Goal: Task Accomplishment & Management: Use online tool/utility

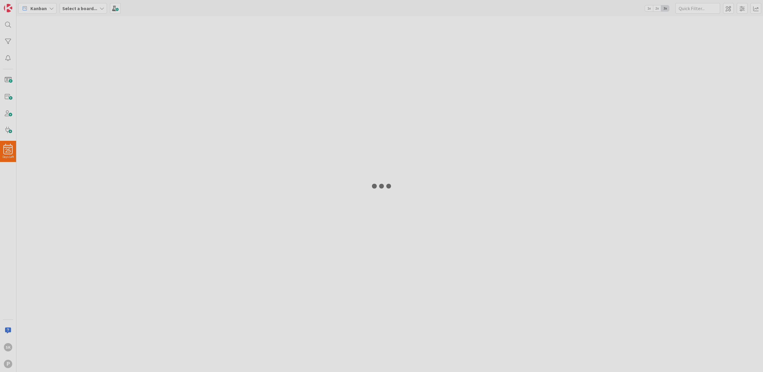
click at [728, 8] on div at bounding box center [381, 186] width 763 height 372
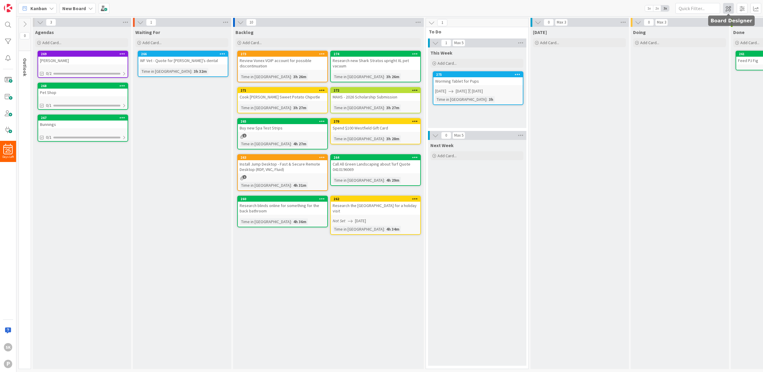
click at [727, 9] on span at bounding box center [728, 8] width 11 height 11
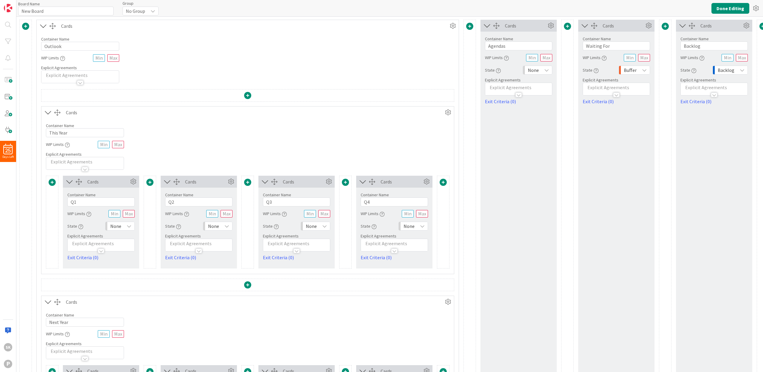
type input "New Board"
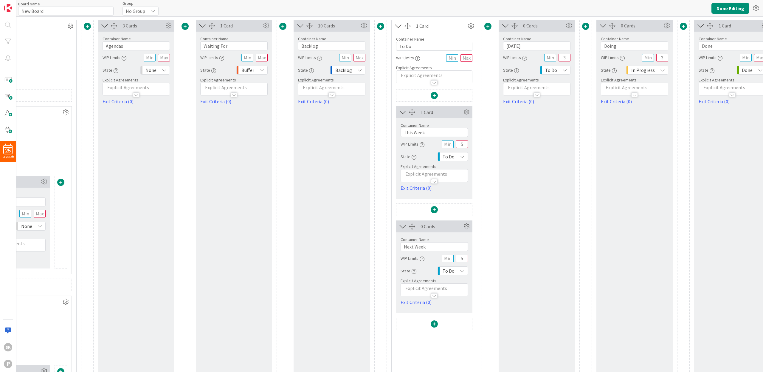
scroll to position [0, 414]
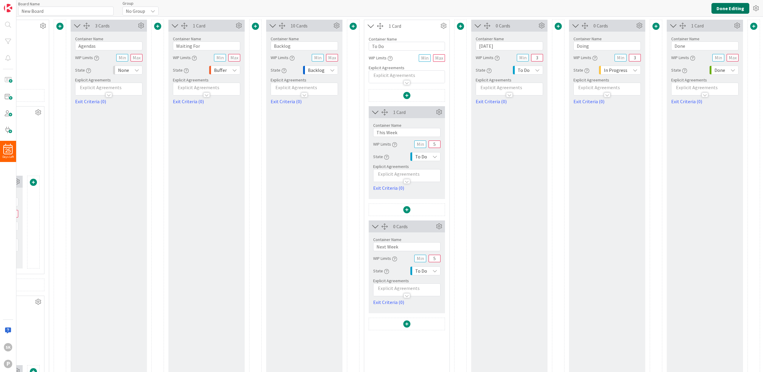
click at [730, 7] on button "Done Editing" at bounding box center [730, 8] width 38 height 11
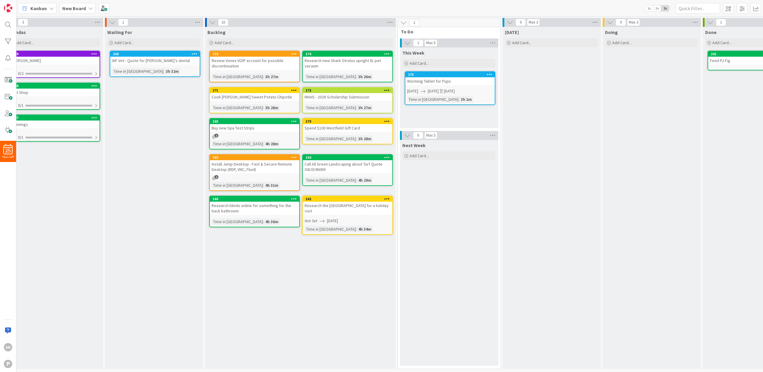
scroll to position [0, 104]
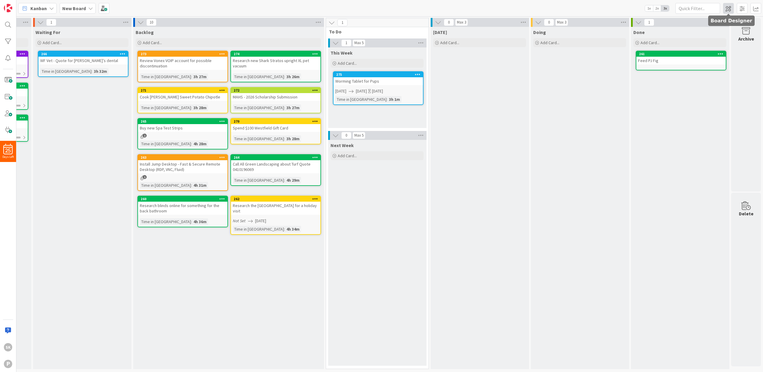
click at [729, 6] on span at bounding box center [728, 8] width 11 height 11
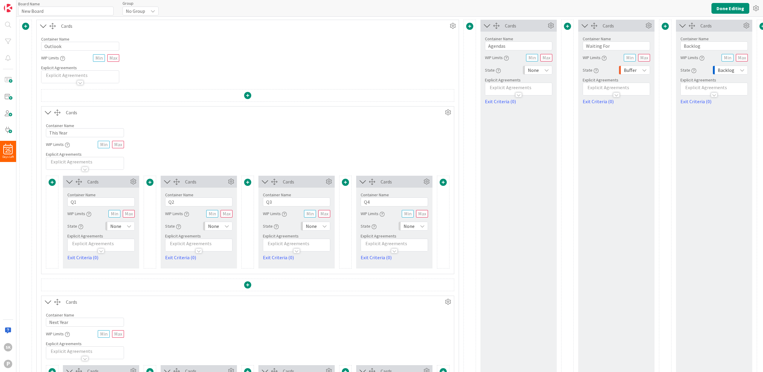
type input "New Board"
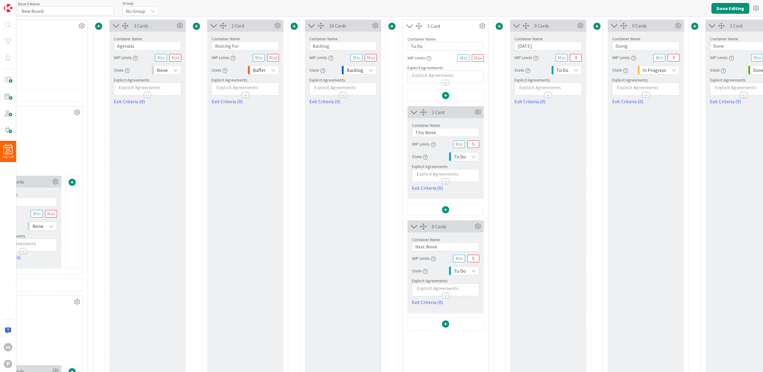
scroll to position [0, 414]
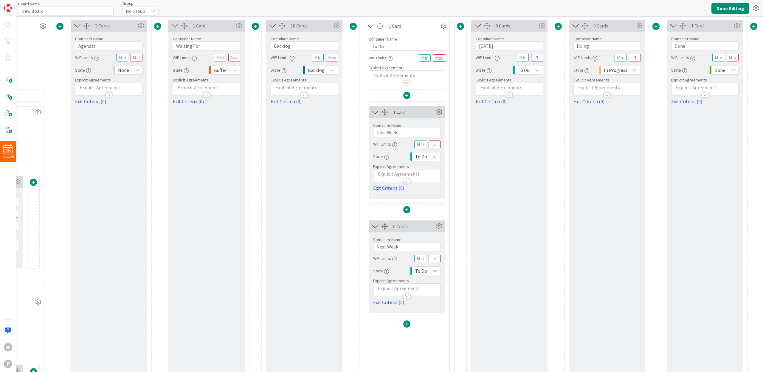
click at [750, 26] on span at bounding box center [753, 26] width 7 height 7
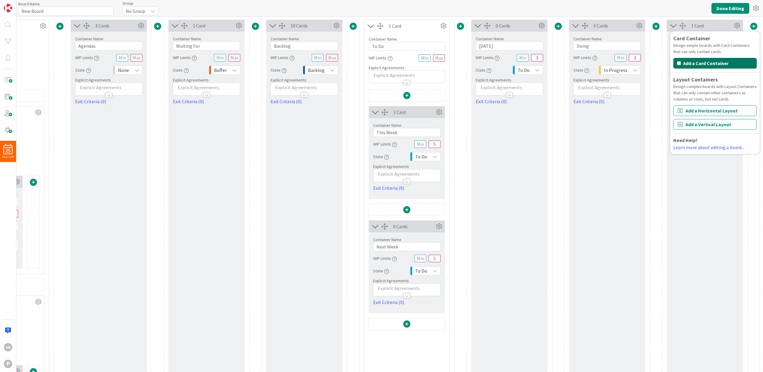
click at [703, 64] on button "Add a Card Container" at bounding box center [714, 63] width 83 height 11
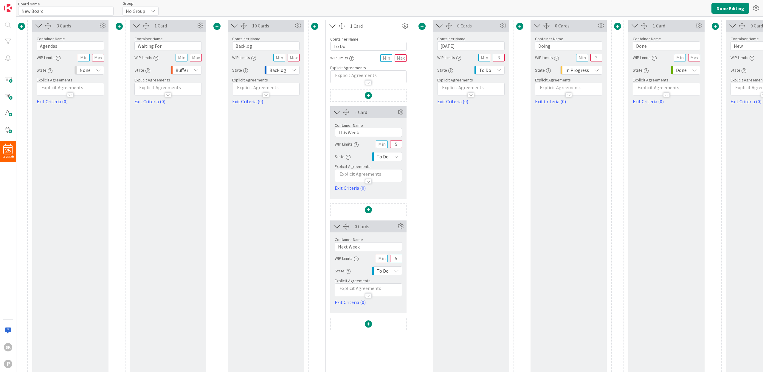
scroll to position [0, 512]
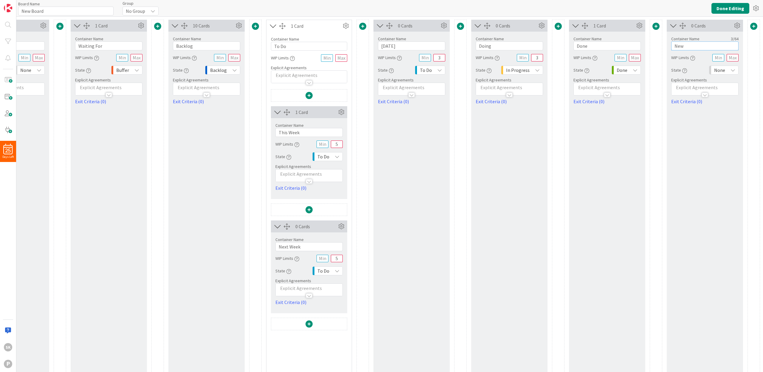
click at [683, 45] on input "New" at bounding box center [704, 45] width 67 height 9
type input "Retrospective"
click at [698, 135] on div "0 Cards Container Name 13 / 64 Retrospective WIP Limits State None Explicit Agr…" at bounding box center [704, 250] width 76 height 461
click at [730, 8] on button "Done Editing" at bounding box center [730, 8] width 38 height 11
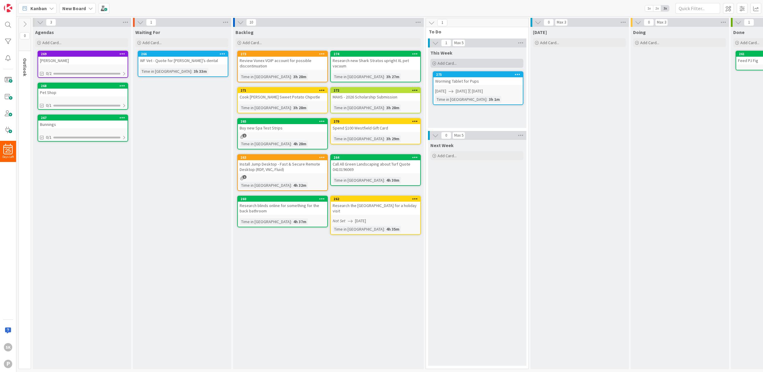
click at [443, 62] on span "Add Card..." at bounding box center [446, 62] width 19 height 5
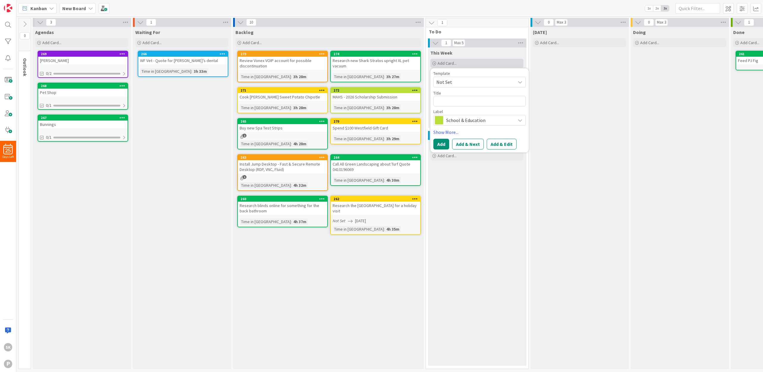
type textarea "x"
type textarea "C"
type textarea "x"
type textarea "Co"
type textarea "x"
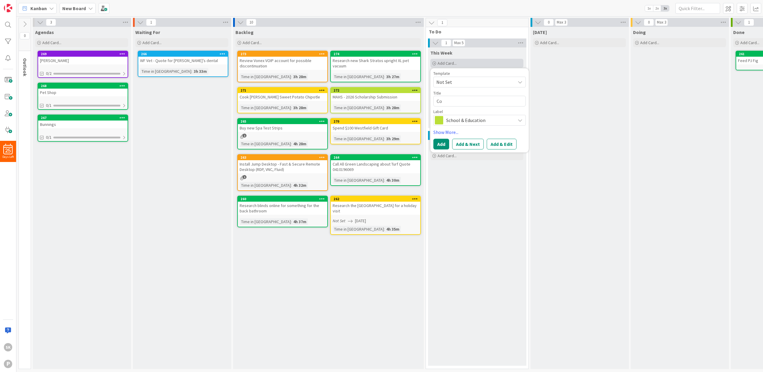
type textarea "Cop"
type textarea "x"
type textarea "Copy"
type textarea "x"
type textarea "Copy"
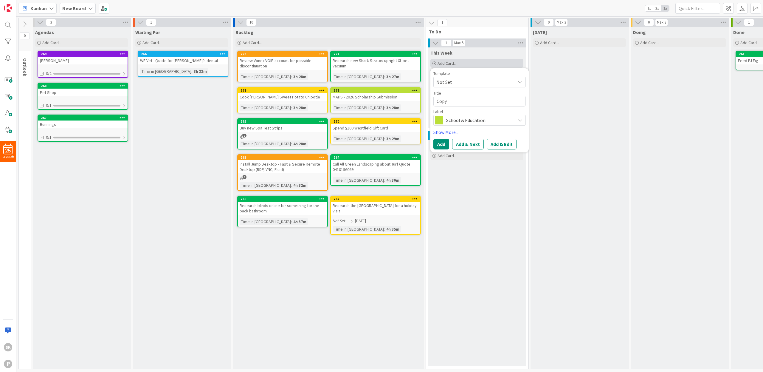
type textarea "x"
type textarea "Copy o"
type textarea "x"
type textarea "Copy ou"
type textarea "x"
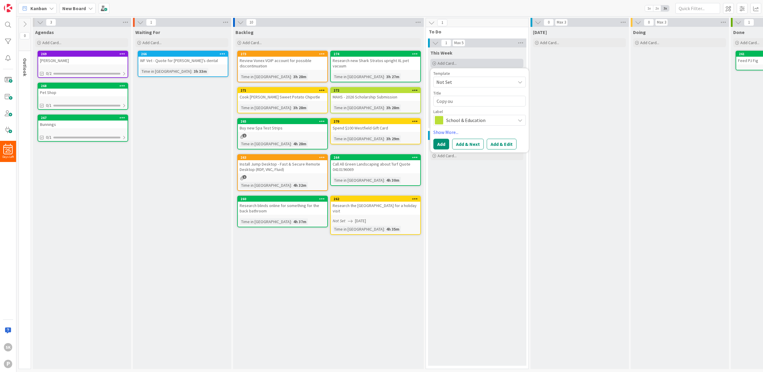
type textarea "Copy out"
type textarea "x"
type textarea "Copy out"
type textarea "x"
type textarea "Copy out m"
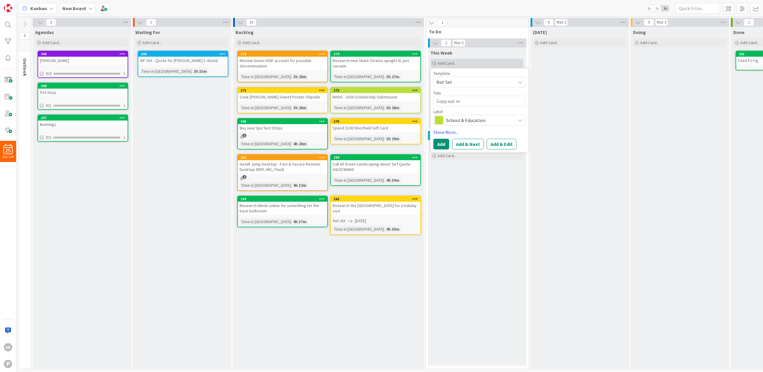
type textarea "x"
type textarea "Copy out mu"
type textarea "x"
type textarea "Copy out mus"
type textarea "x"
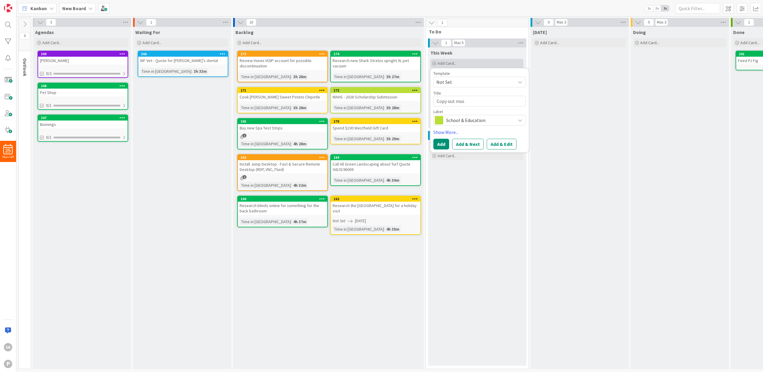
type textarea "Copy out musi"
type textarea "x"
type textarea "Copy out music"
type textarea "x"
type textarea "Copy out music"
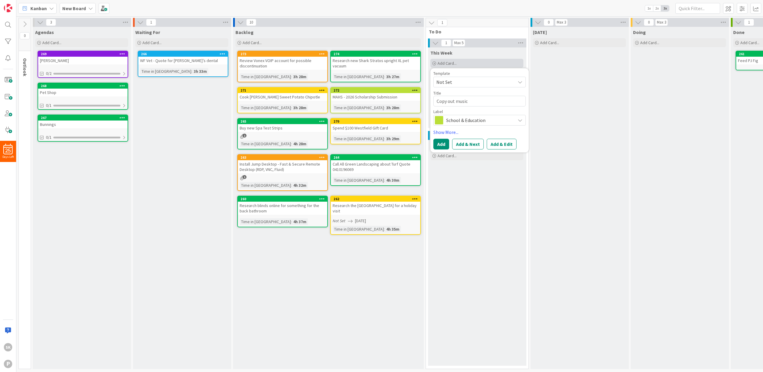
type textarea "x"
type textarea "Copy out music f"
type textarea "x"
type textarea "Copy out music fo"
type textarea "x"
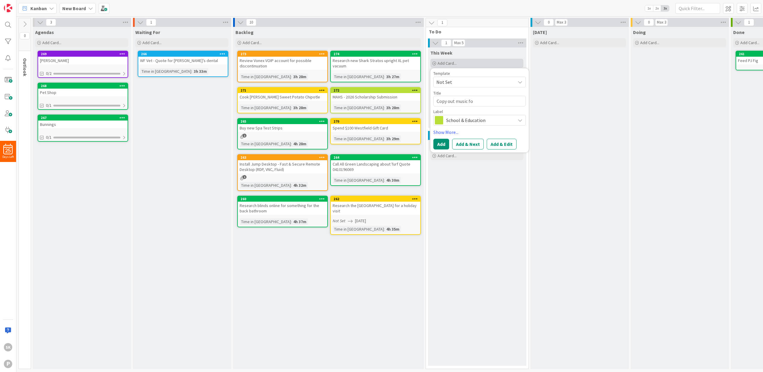
type textarea "Copy out music for"
type textarea "x"
type textarea "Copy out music for"
type textarea "x"
type textarea "Copy out music for S"
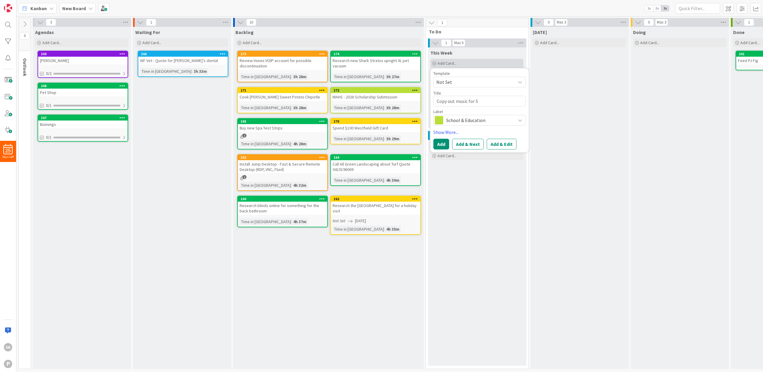
type textarea "x"
type textarea "Copy out music for [PERSON_NAME]"
type textarea "x"
type textarea "Copy out music for [PERSON_NAME]'"
type textarea "x"
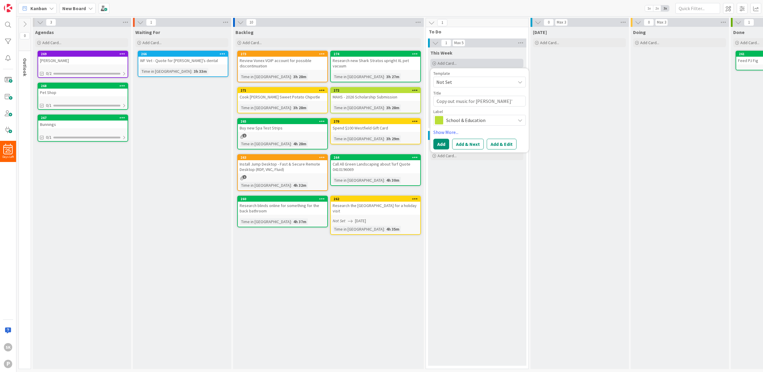
type textarea "Copy out music for [PERSON_NAME]'s"
type textarea "x"
type textarea "Copy out music for [PERSON_NAME]'s"
type textarea "x"
type textarea "Copy out music for [PERSON_NAME]'s A"
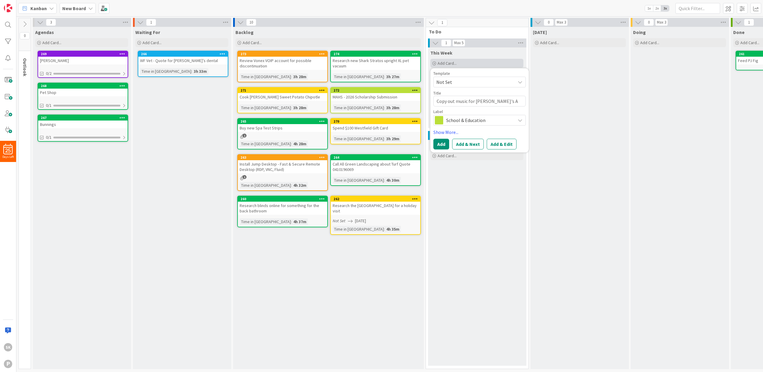
type textarea "x"
type textarea "Copy out music for [PERSON_NAME]'s As"
type textarea "x"
type textarea "Copy out music for [PERSON_NAME]'s Ass"
type textarea "x"
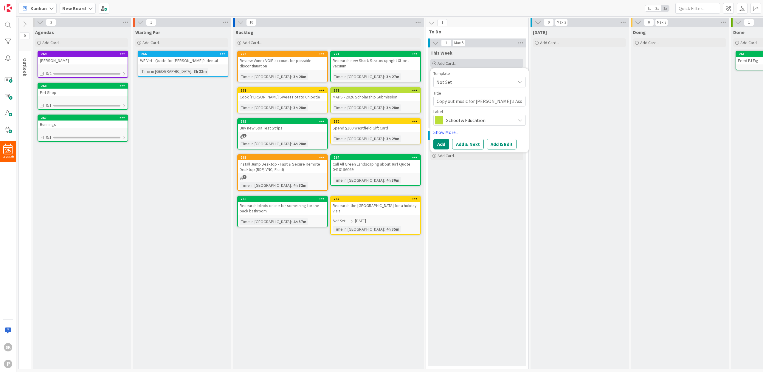
type textarea "Copy out music for [PERSON_NAME]'s Asse"
type textarea "x"
type textarea "Copy out music for [PERSON_NAME]'s Asses"
type textarea "x"
type textarea "Copy out music for [PERSON_NAME]'s Assess"
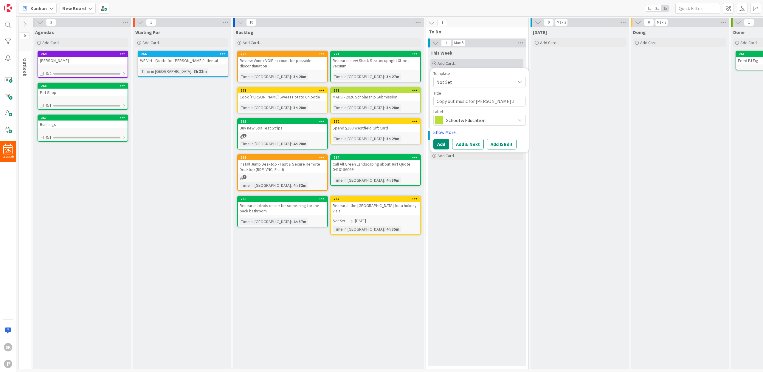
type textarea "x"
type textarea "Copy out music for [PERSON_NAME]'s Assessm"
type textarea "x"
type textarea "Copy out music for [PERSON_NAME]'s Assessme"
type textarea "x"
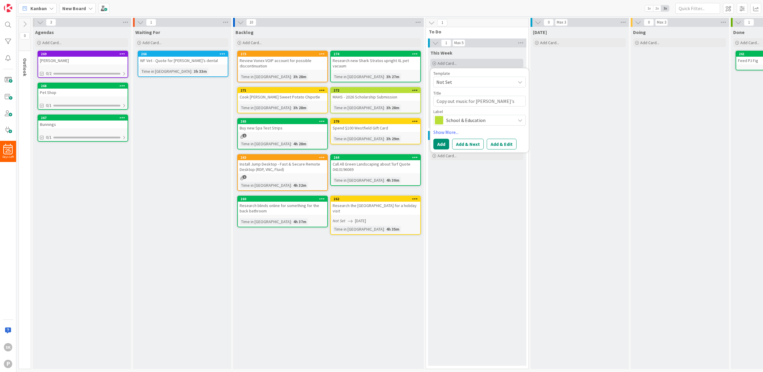
type textarea "Copy out music for [PERSON_NAME]'s Assessmen"
type textarea "x"
type textarea "Copy out music for Sm's Assessment"
type textarea "x"
type textarea "Copy out music for [PERSON_NAME]'s Assessment"
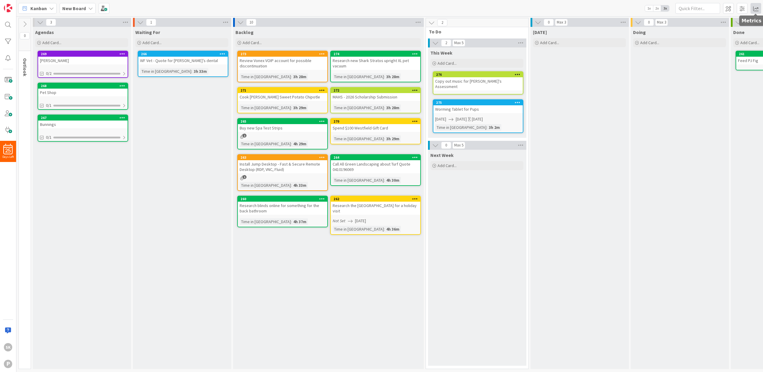
click at [757, 9] on span at bounding box center [755, 8] width 11 height 11
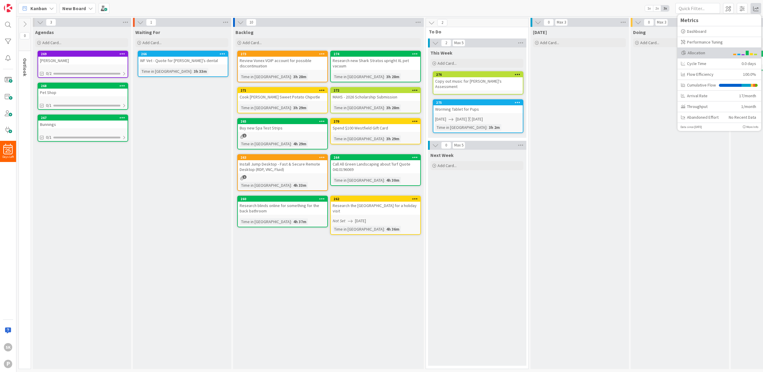
click at [702, 52] on div "Allocation" at bounding box center [705, 53] width 49 height 6
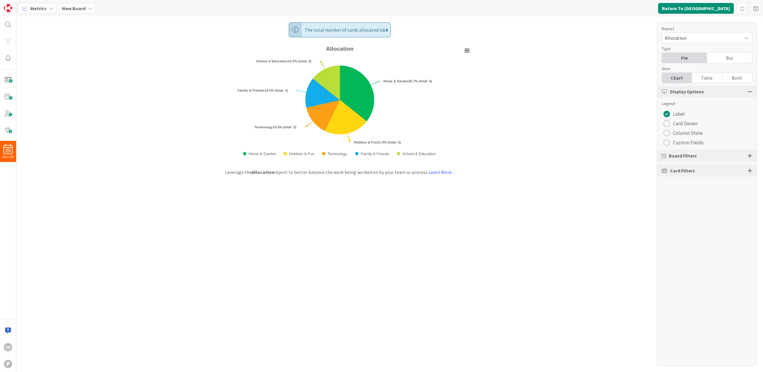
click at [669, 135] on div "radio" at bounding box center [666, 133] width 7 height 7
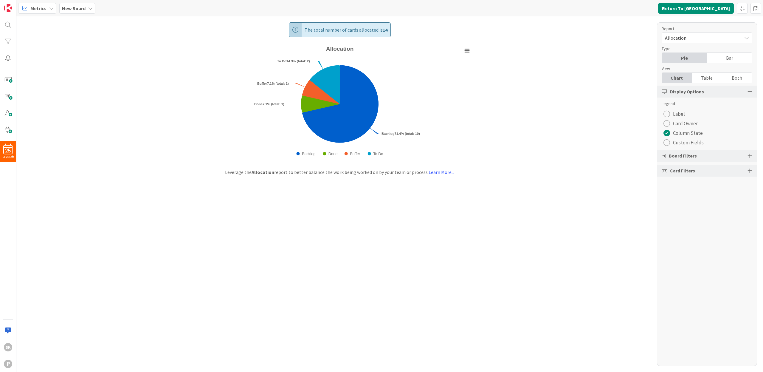
click at [667, 113] on div "radio" at bounding box center [666, 114] width 7 height 7
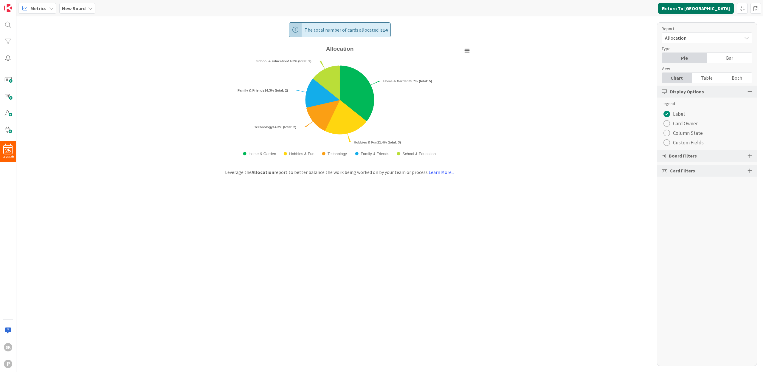
click at [706, 9] on button "Return To [GEOGRAPHIC_DATA]" at bounding box center [696, 8] width 76 height 11
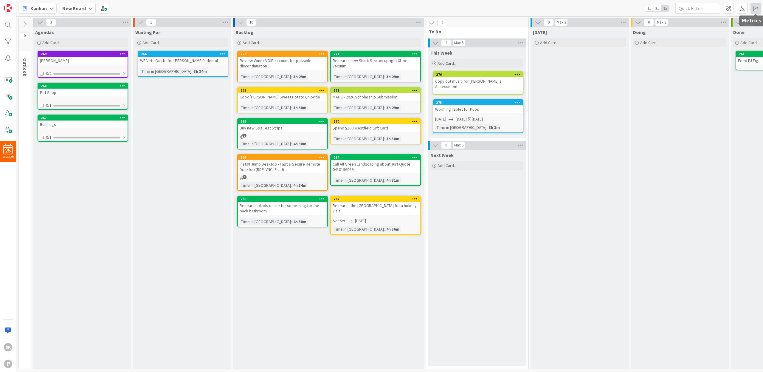
click at [756, 9] on span at bounding box center [755, 8] width 11 height 11
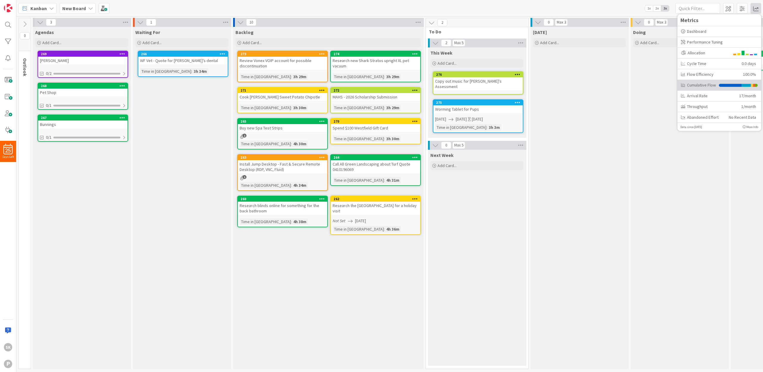
click at [703, 85] on div "Cumulative Flow" at bounding box center [698, 85] width 35 height 6
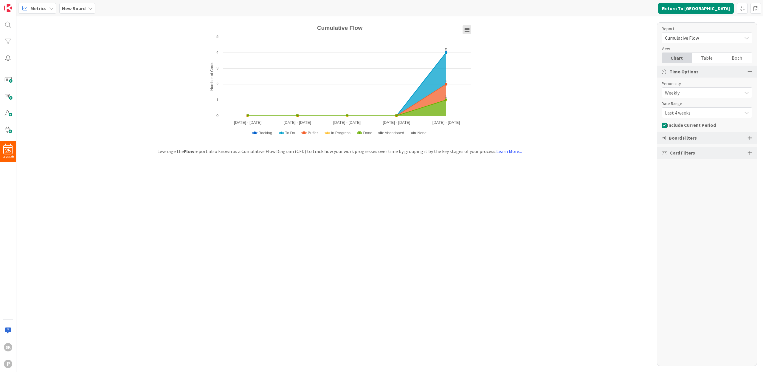
click at [470, 28] on rect "Cumulative Flow" at bounding box center [466, 30] width 8 height 8
click at [558, 70] on div "Created with Highcharts 11.4.3 Number of Cards Chart context menu Cumulative Fl…" at bounding box center [389, 193] width 746 height 355
click at [695, 38] on span "Cumulative Flow" at bounding box center [702, 38] width 74 height 8
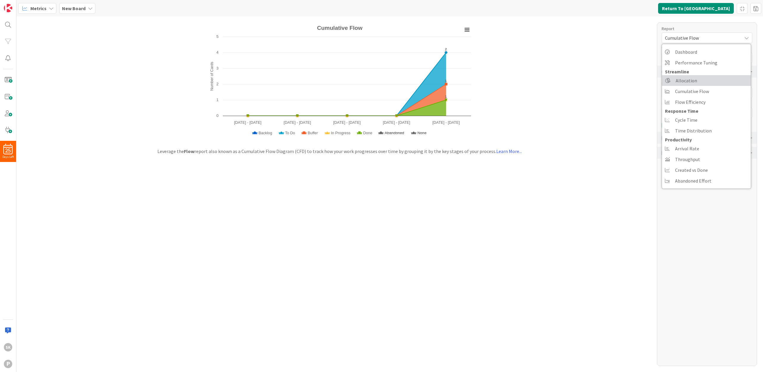
click at [688, 82] on span "Allocation" at bounding box center [685, 80] width 21 height 9
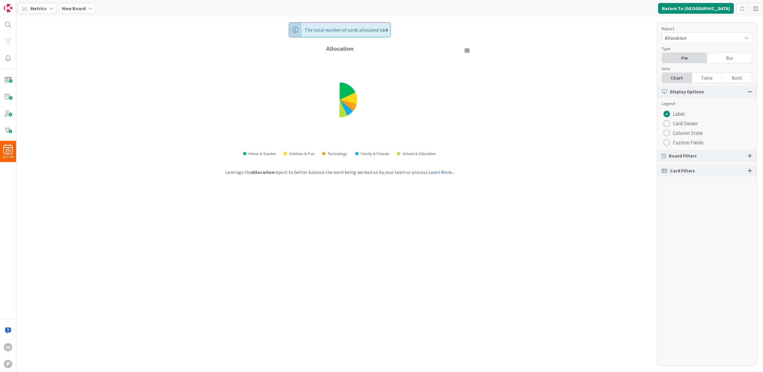
click at [699, 38] on span "Allocation" at bounding box center [702, 38] width 74 height 8
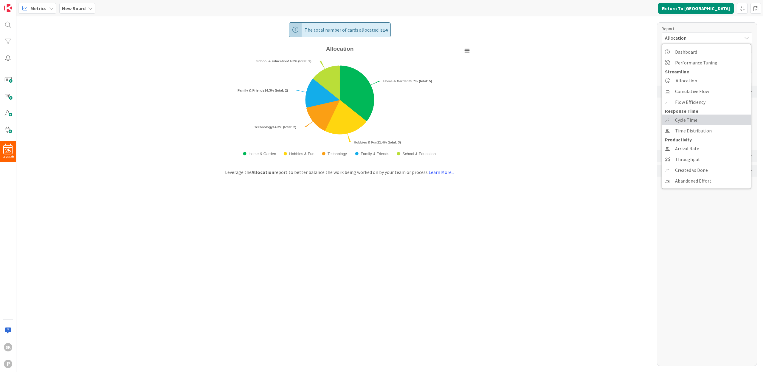
click at [690, 116] on span "Cycle Time" at bounding box center [686, 119] width 22 height 9
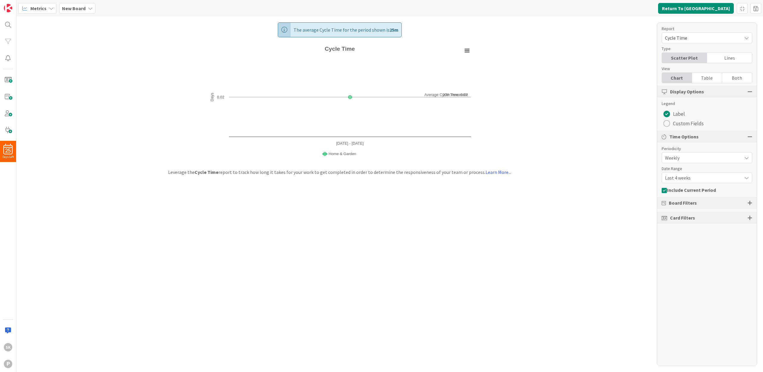
click at [668, 113] on div "radio" at bounding box center [666, 114] width 7 height 7
click at [728, 58] on div "Lines" at bounding box center [729, 58] width 45 height 10
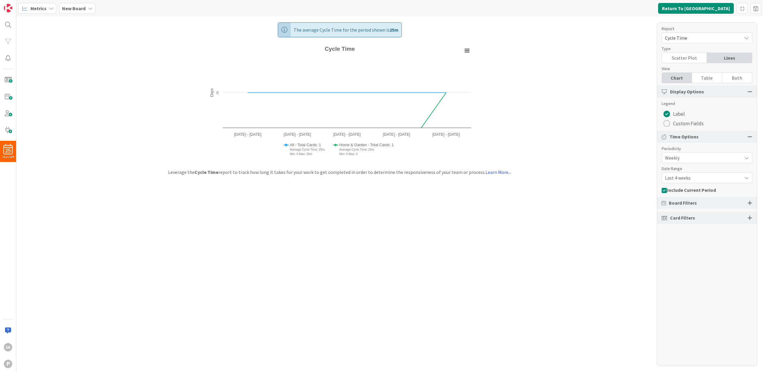
click at [685, 57] on div "Scatter Plot" at bounding box center [684, 58] width 45 height 10
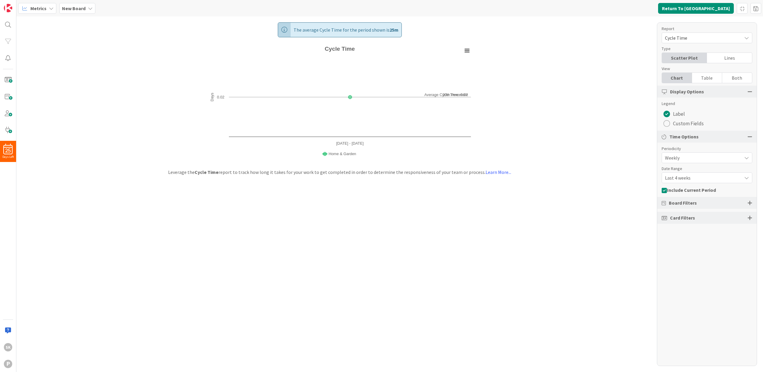
click at [704, 37] on span "Cycle Time" at bounding box center [702, 38] width 74 height 8
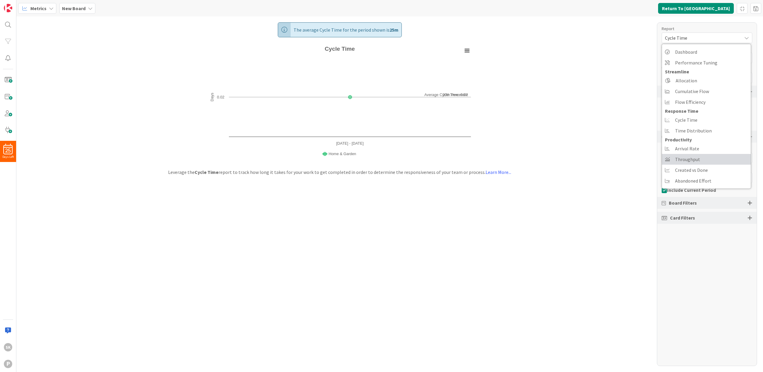
click at [691, 159] on span "Throughput" at bounding box center [687, 159] width 25 height 9
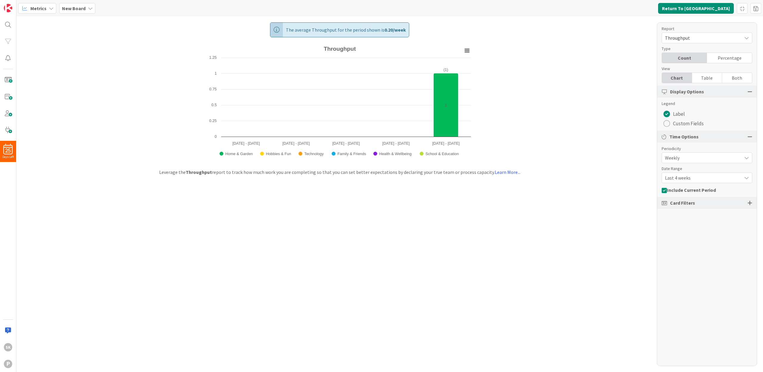
click at [710, 181] on span "Last 4 weeks" at bounding box center [702, 177] width 74 height 8
click at [711, 148] on div "Periodicity" at bounding box center [703, 148] width 85 height 6
click at [705, 7] on button "Return To [GEOGRAPHIC_DATA]" at bounding box center [696, 8] width 76 height 11
